Goal: Task Accomplishment & Management: Use online tool/utility

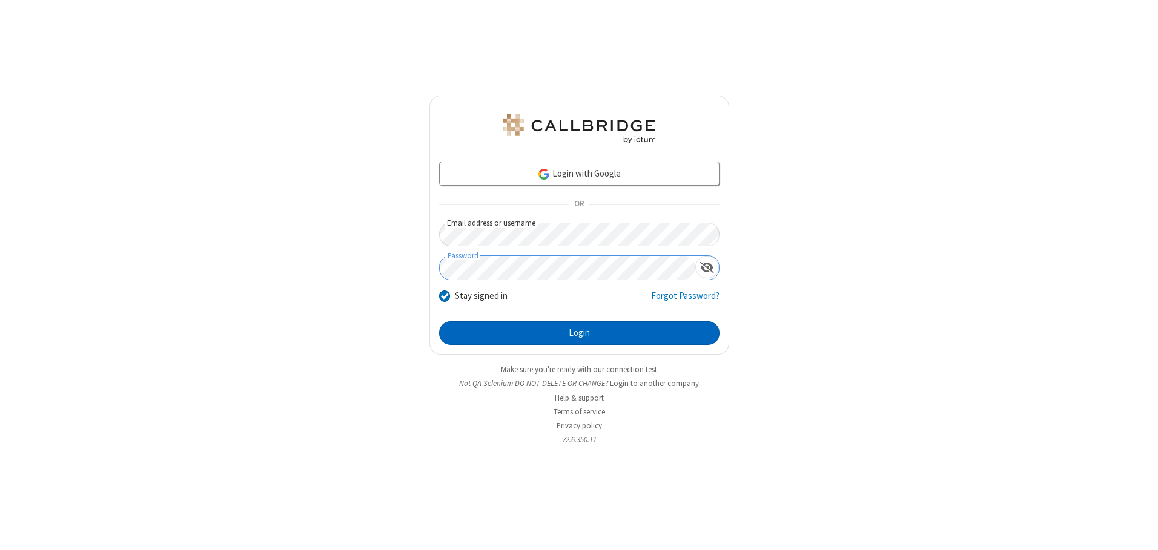
click at [579, 333] on button "Login" at bounding box center [579, 334] width 280 height 24
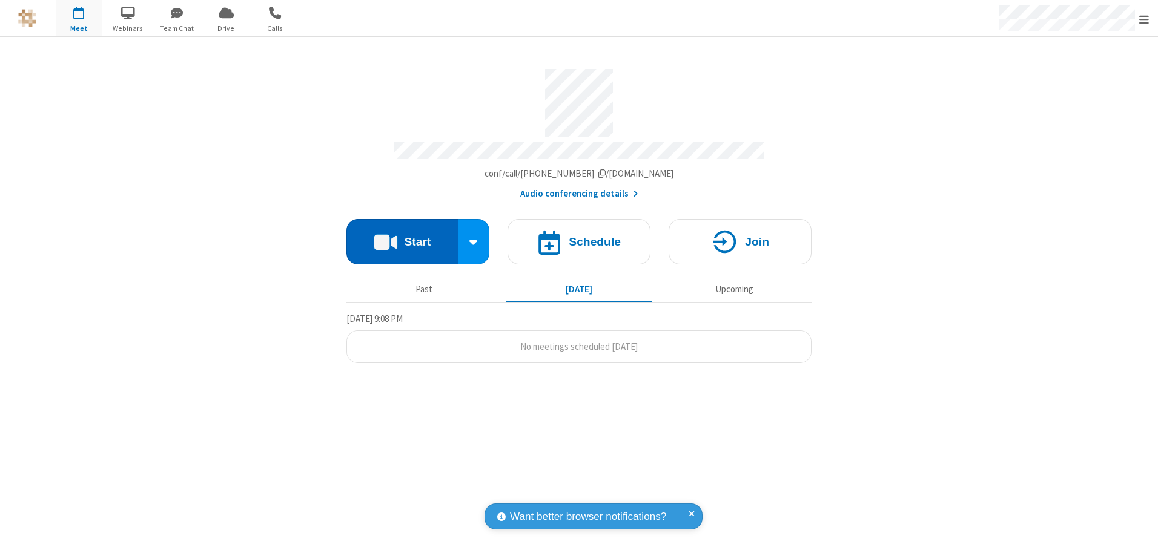
click at [402, 237] on button "Start" at bounding box center [402, 241] width 112 height 45
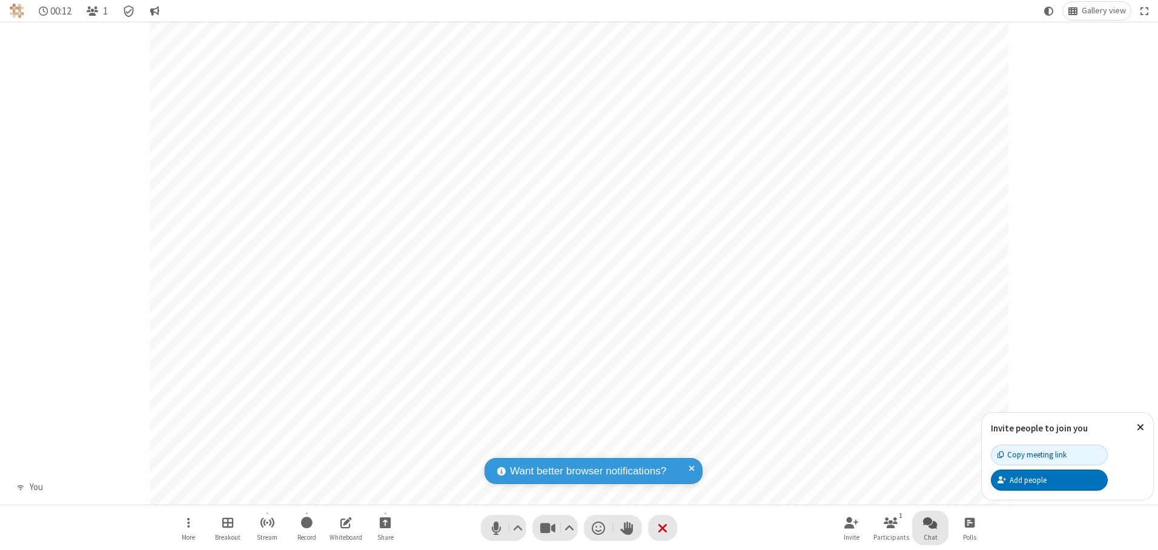
click at [930, 523] on span "Open chat" at bounding box center [930, 522] width 15 height 15
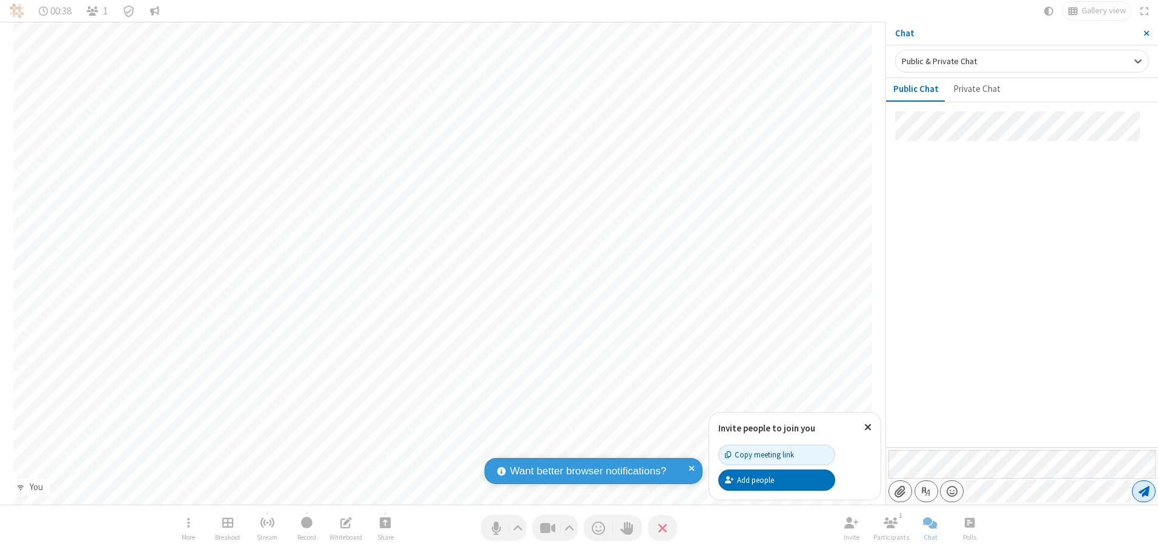
click at [1143, 492] on span "Send message" at bounding box center [1144, 492] width 11 height 12
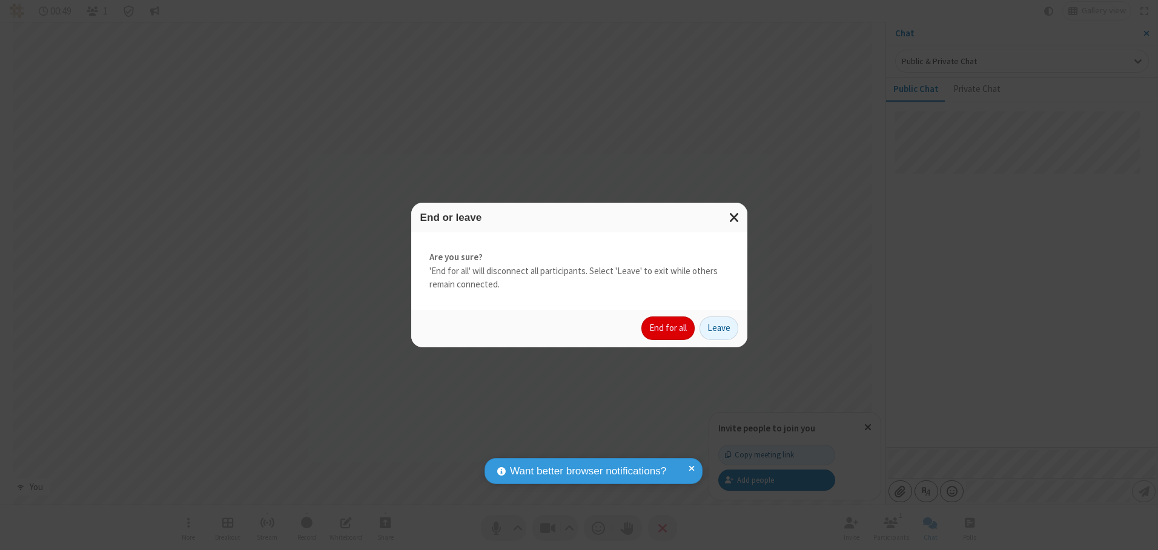
click at [669, 328] on button "End for all" at bounding box center [667, 329] width 53 height 24
